Goal: Understand process/instructions

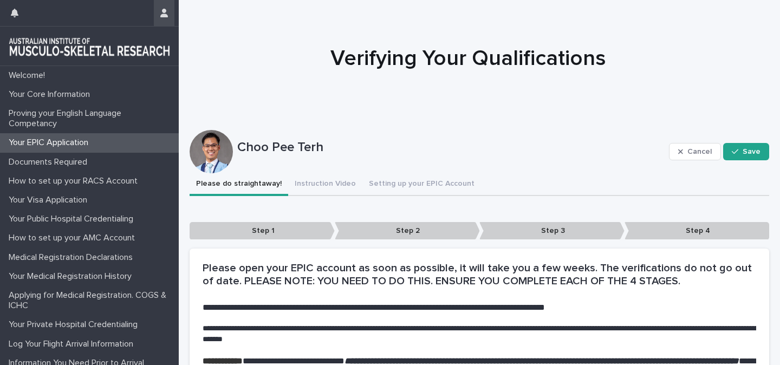
click at [163, 16] on icon "button" at bounding box center [164, 13] width 8 height 9
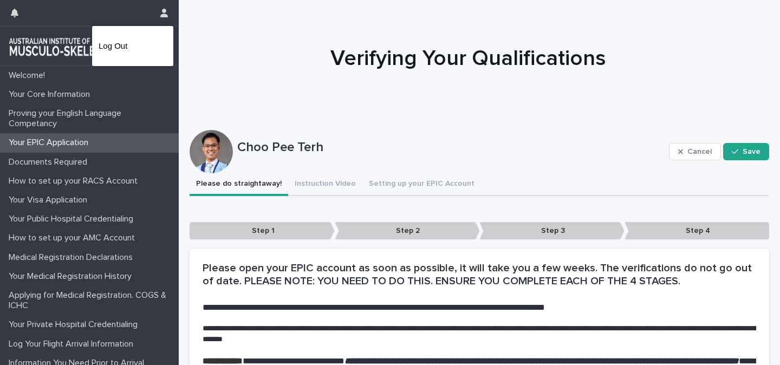
click at [129, 10] on div at bounding box center [390, 182] width 780 height 365
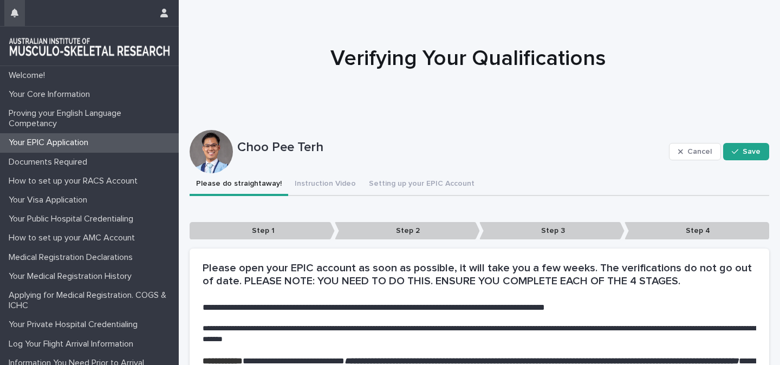
click at [11, 11] on icon "button" at bounding box center [15, 13] width 8 height 9
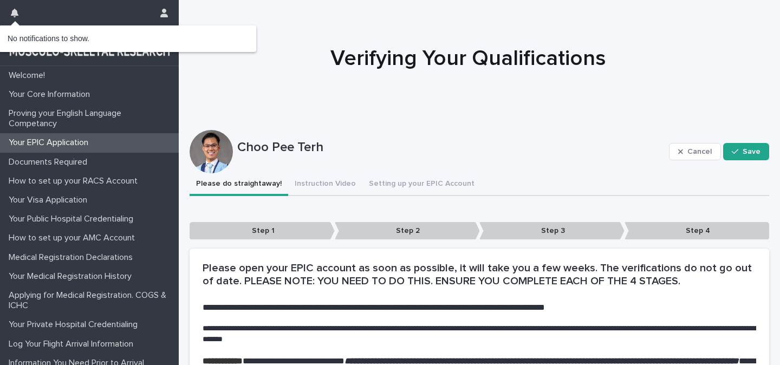
click at [11, 11] on icon "button" at bounding box center [15, 13] width 8 height 9
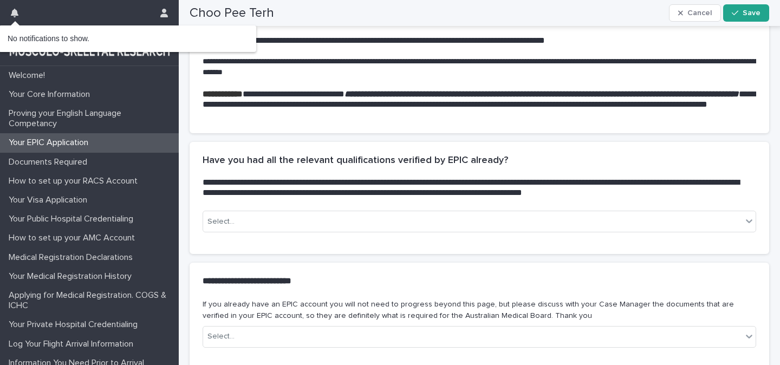
scroll to position [269, 0]
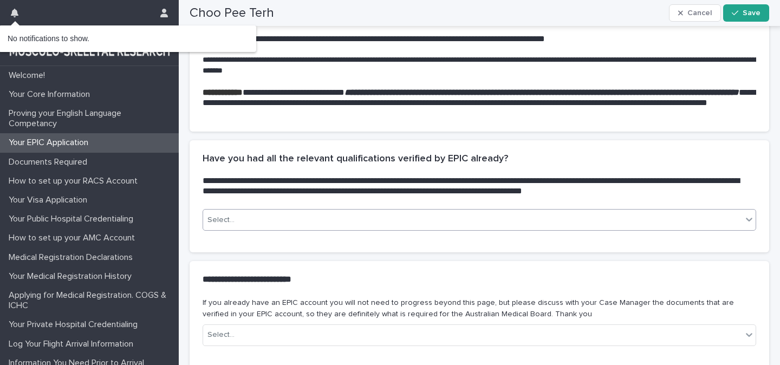
click at [434, 229] on div "Select..." at bounding box center [472, 220] width 539 height 18
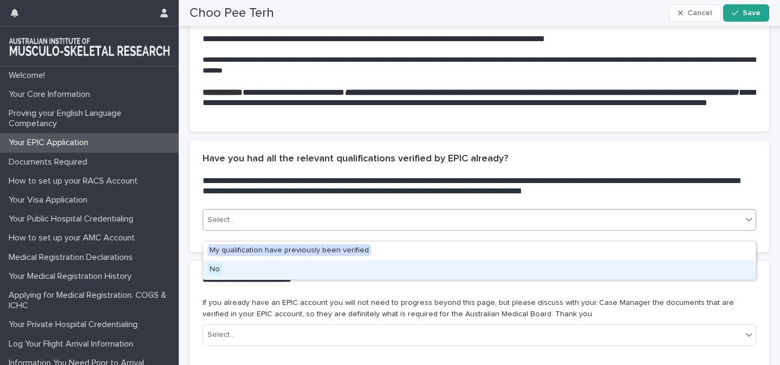
click at [395, 271] on div "No" at bounding box center [479, 269] width 552 height 19
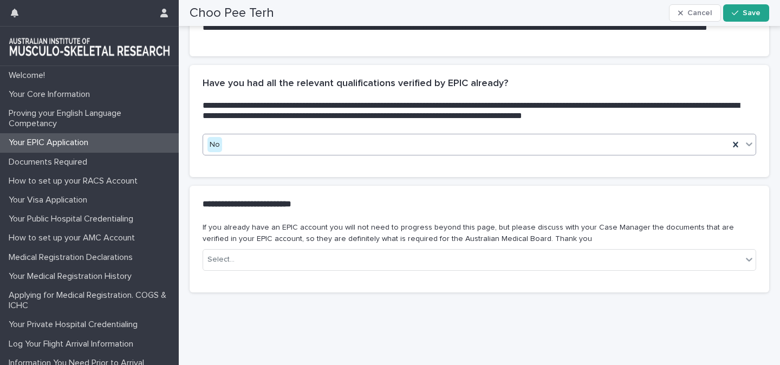
scroll to position [346, 0]
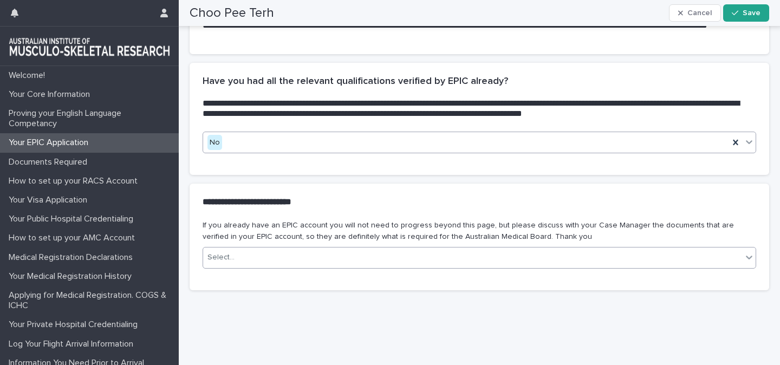
click at [400, 265] on div "Select..." at bounding box center [472, 258] width 539 height 18
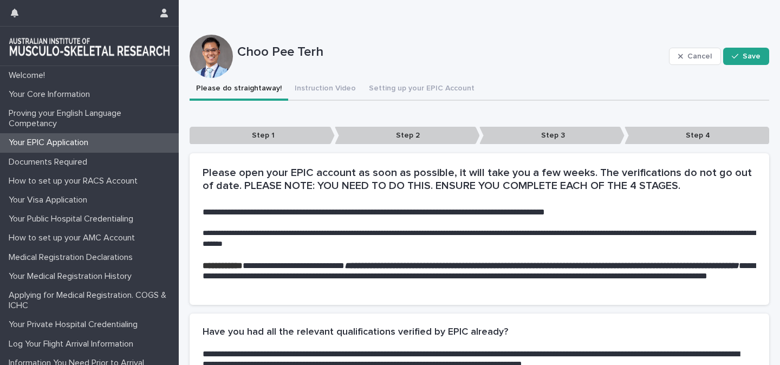
scroll to position [74, 0]
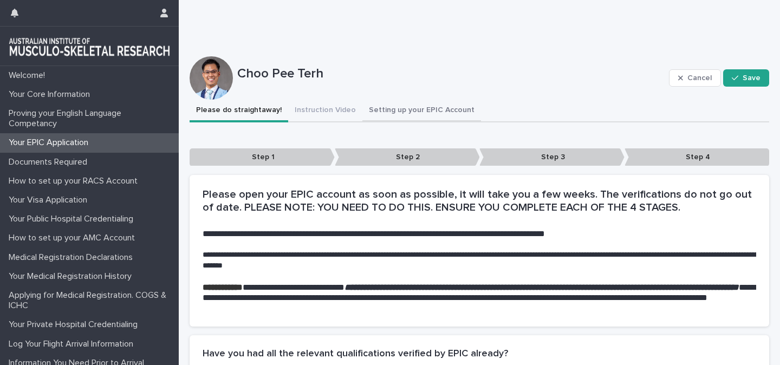
click at [373, 110] on button "Setting up your EPIC Account" at bounding box center [421, 111] width 119 height 23
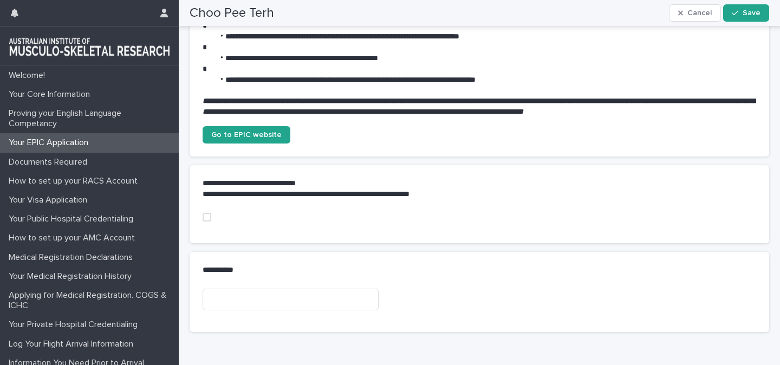
scroll to position [385, 0]
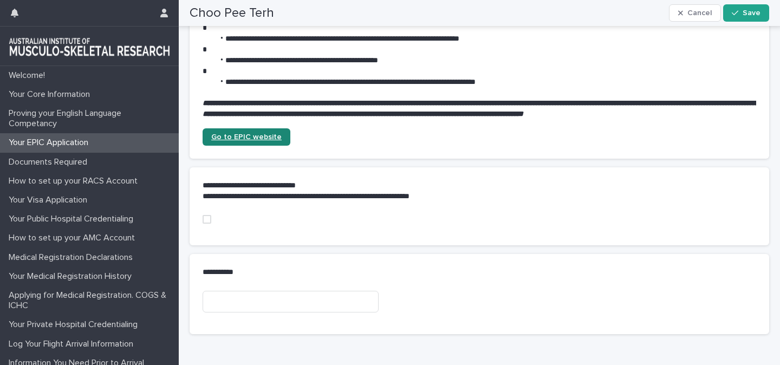
click at [253, 138] on span "Go to EPIC website" at bounding box center [246, 137] width 70 height 8
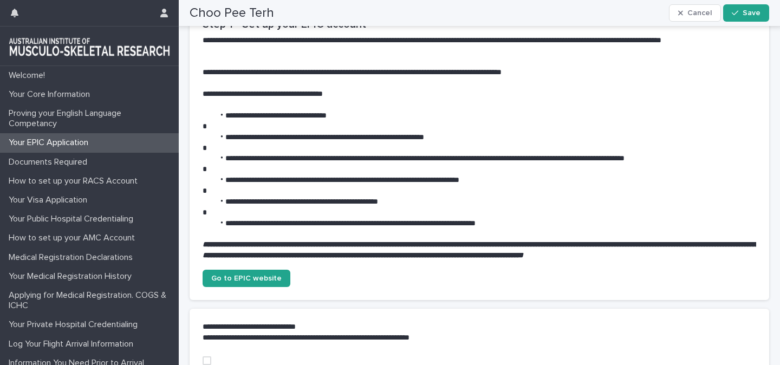
scroll to position [86, 0]
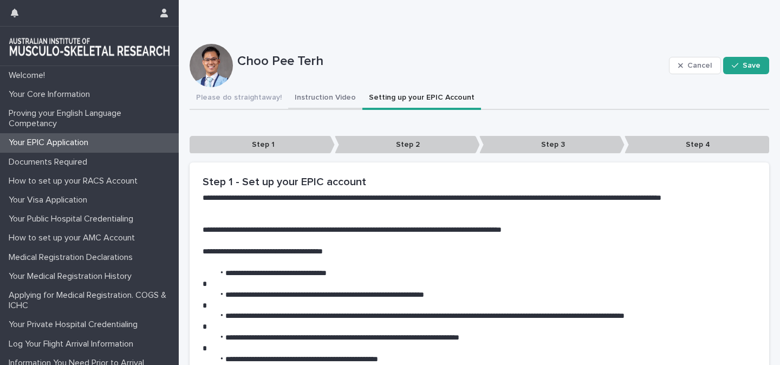
click at [323, 104] on div "Welcome! Your Core Information Proving your English Language Competancy Your EP…" at bounding box center [479, 320] width 601 height 813
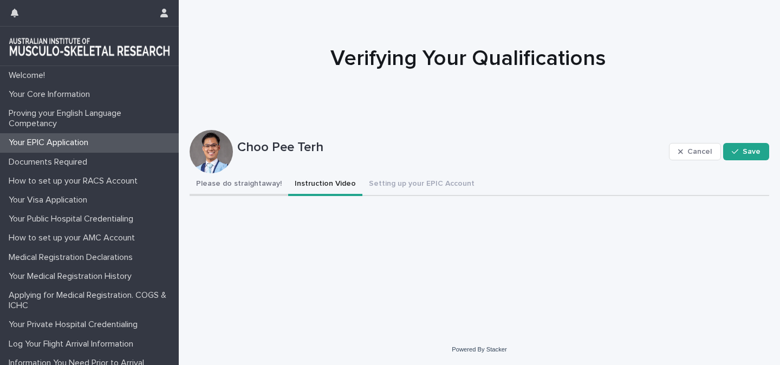
click at [244, 193] on button "Please do straightaway!" at bounding box center [238, 184] width 99 height 23
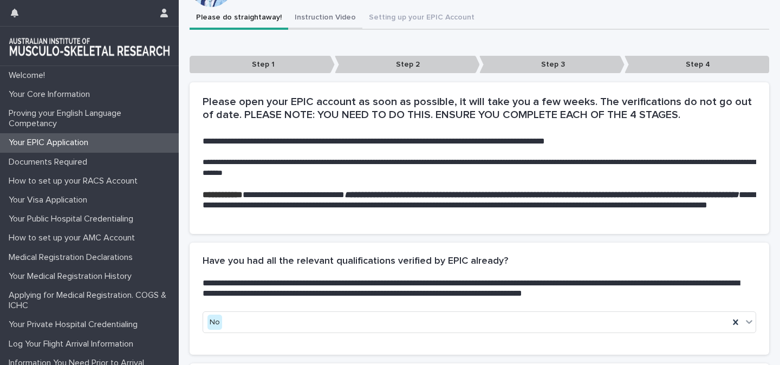
scroll to position [172, 0]
